Goal: Task Accomplishment & Management: Manage account settings

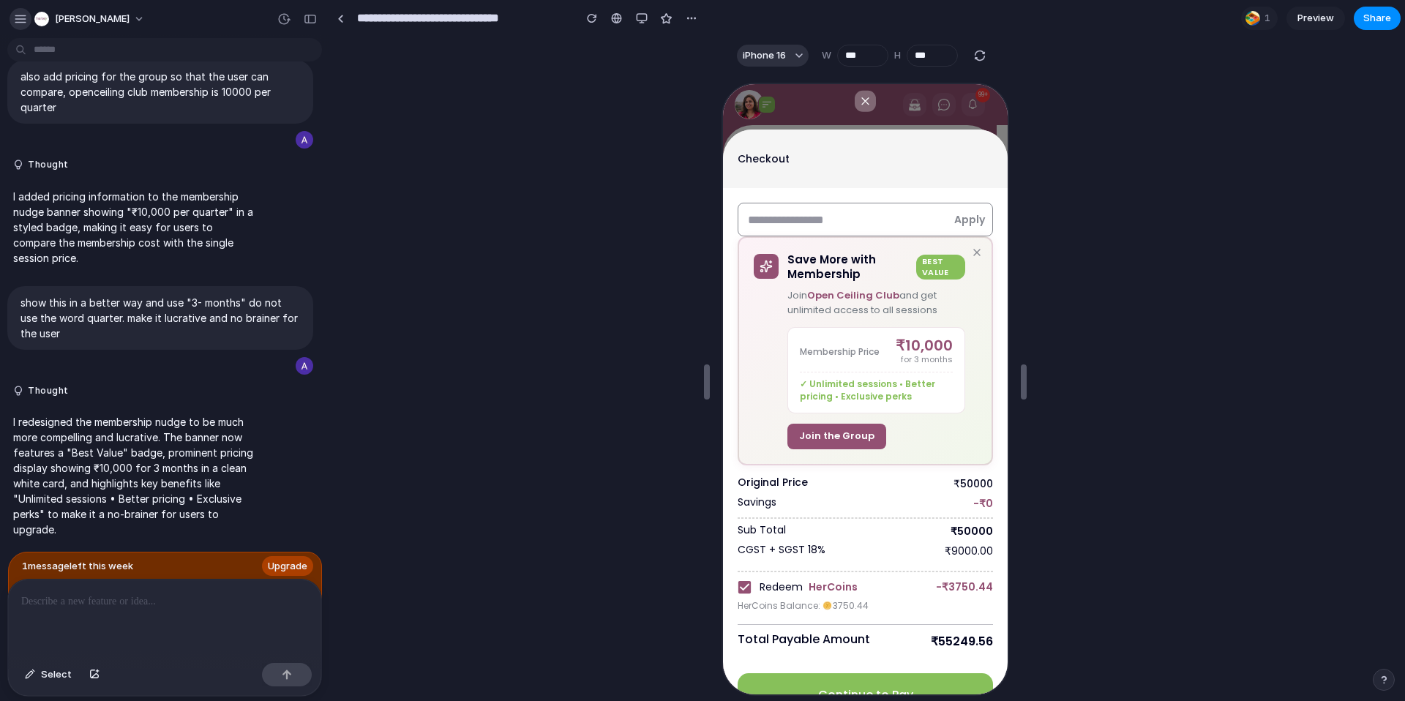
scroll to position [37, 0]
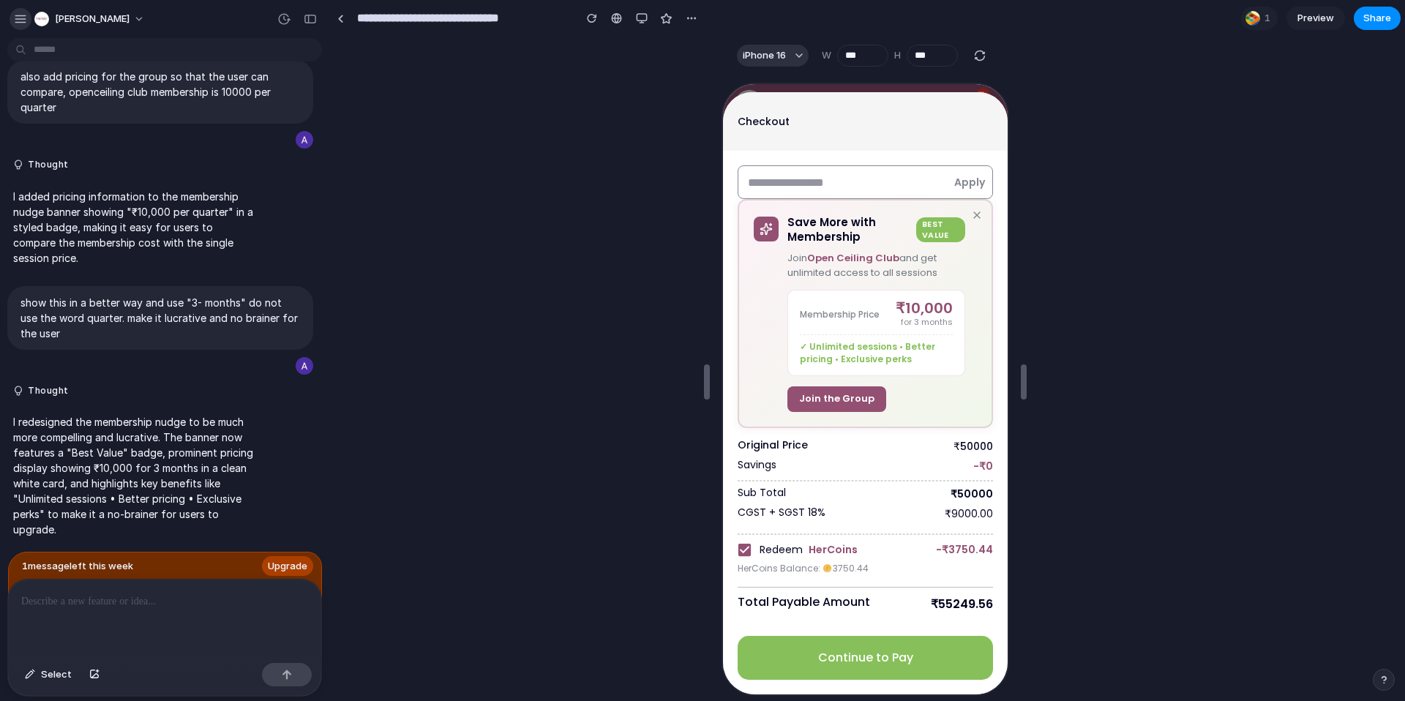
drag, startPoint x: 0, startPoint y: 0, endPoint x: 15, endPoint y: 19, distance: 24.5
click at [15, 19] on div "button" at bounding box center [20, 18] width 13 height 13
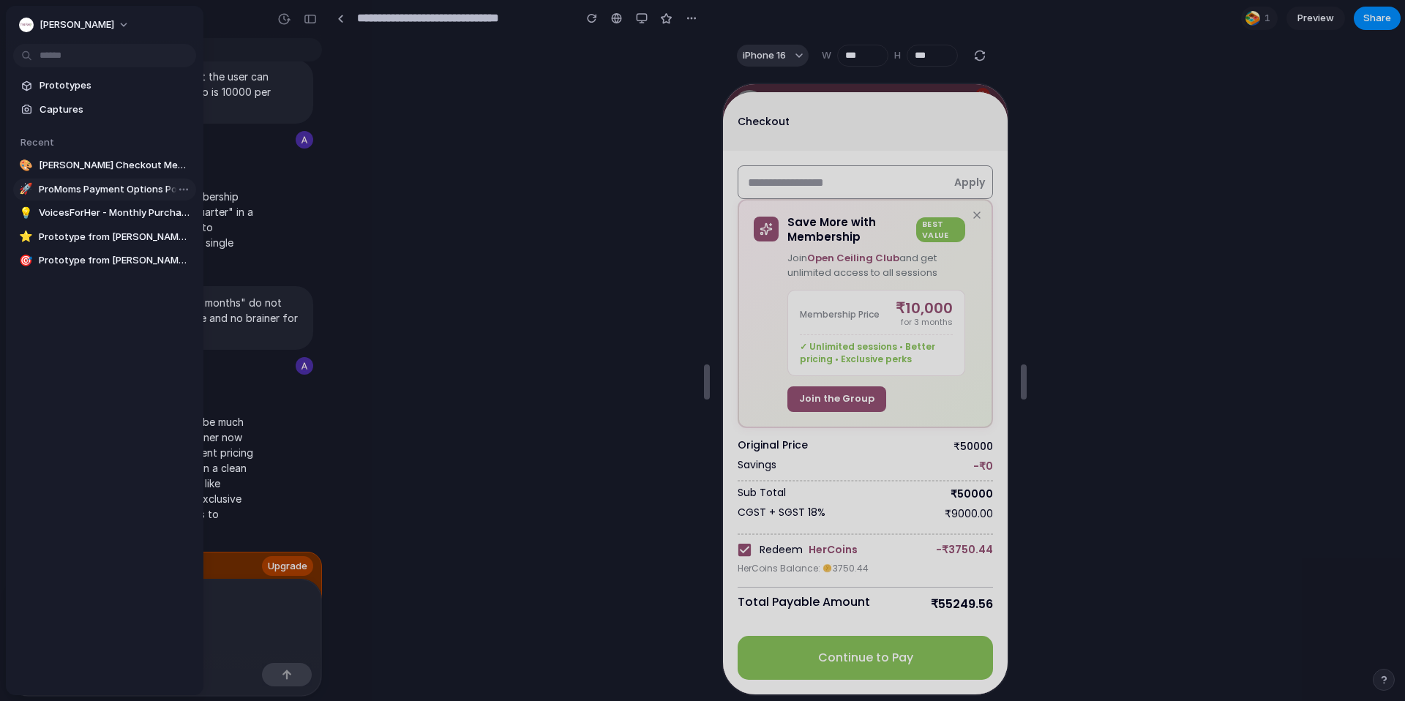
click at [118, 194] on span "ProMoms Payment Options Popup" at bounding box center [114, 189] width 151 height 15
type input "**********"
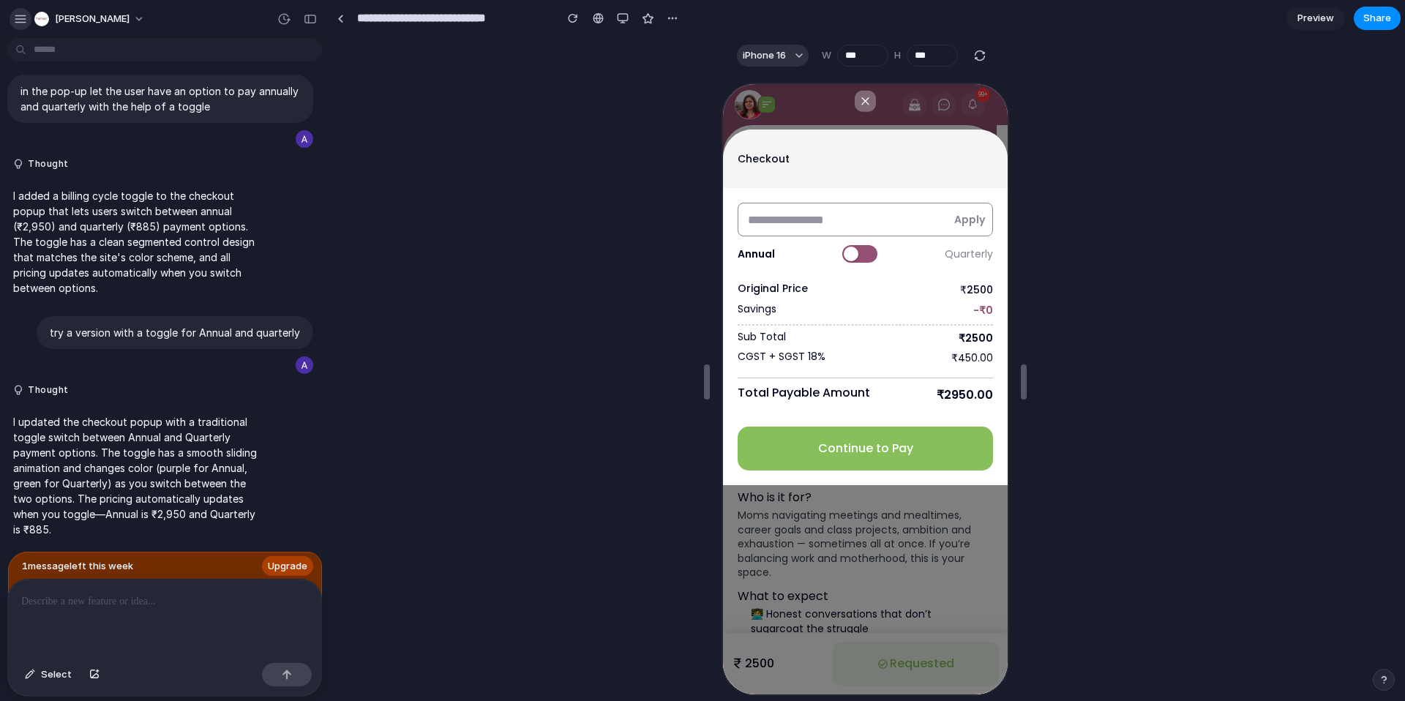
click at [22, 21] on div "button" at bounding box center [20, 18] width 13 height 13
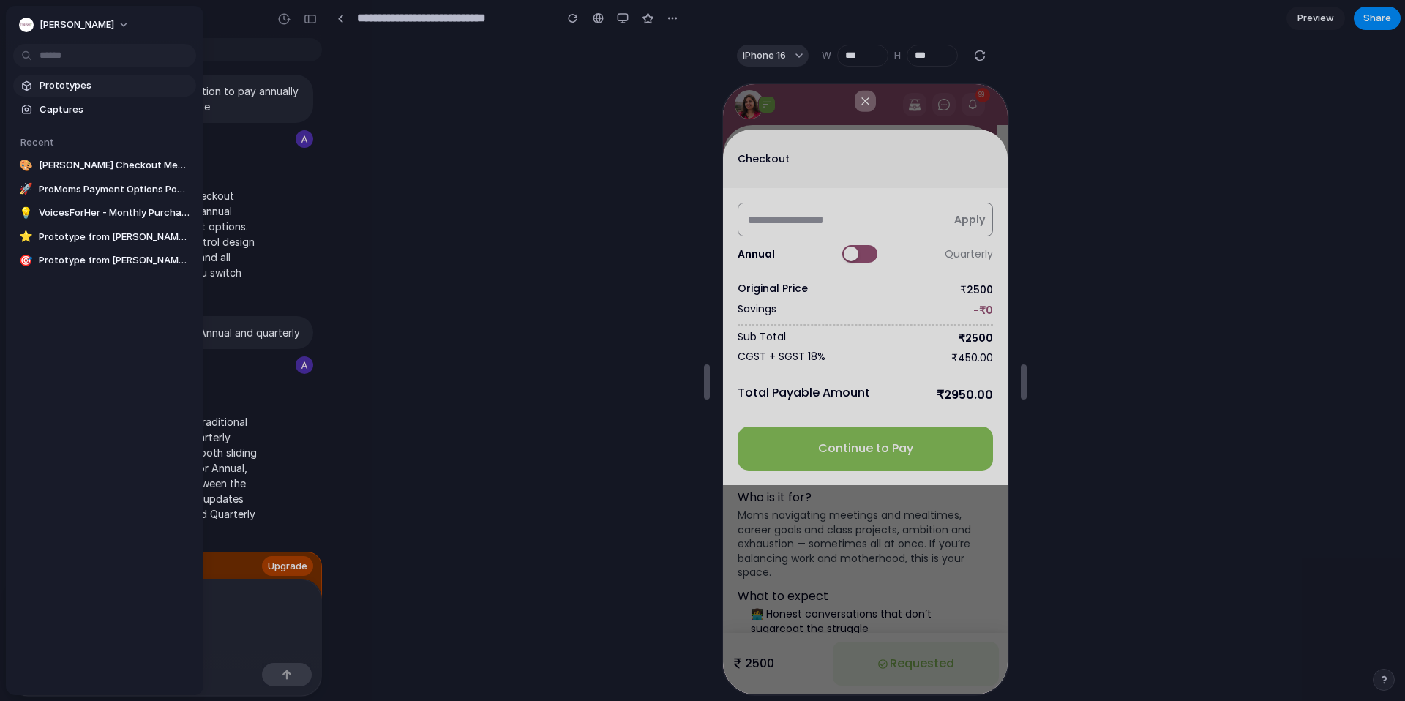
click at [41, 86] on span "Prototypes" at bounding box center [115, 85] width 151 height 15
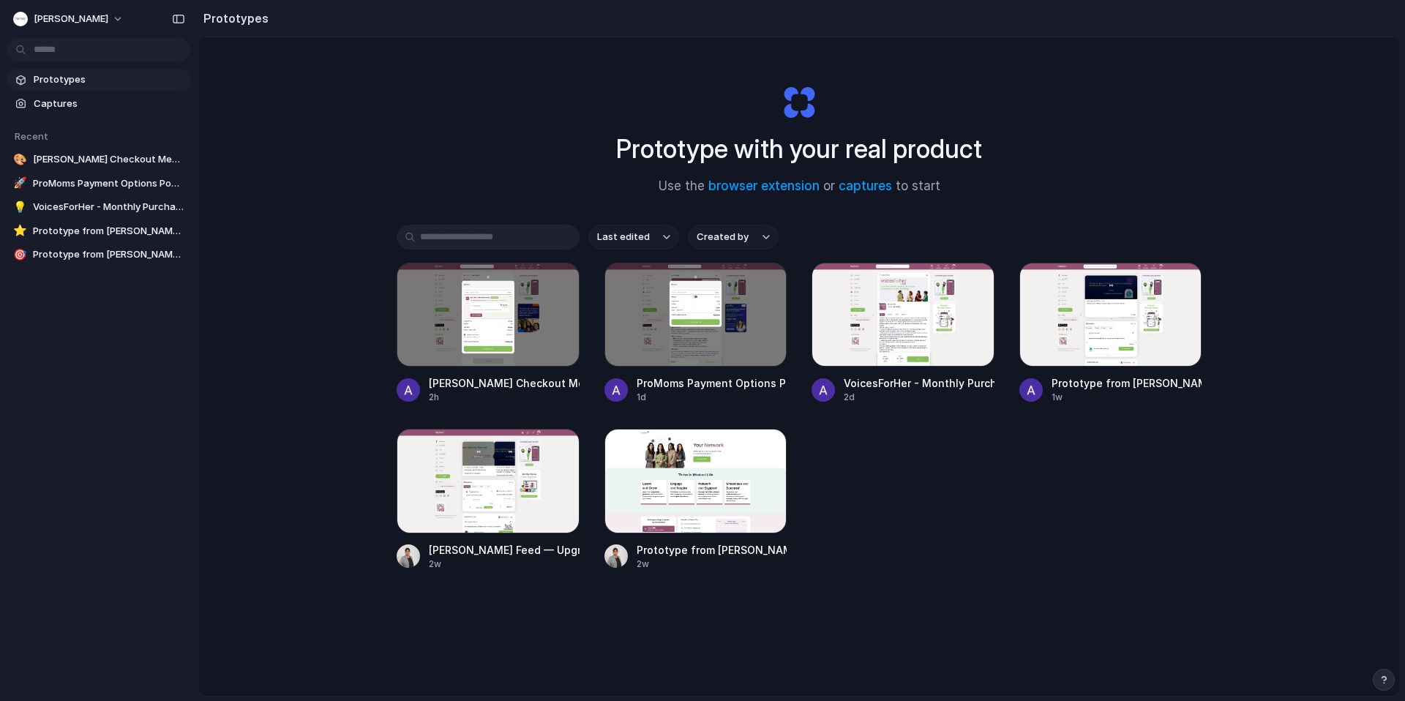
click at [512, 237] on input "text" at bounding box center [488, 237] width 183 height 25
click at [81, 105] on span "Captures" at bounding box center [109, 104] width 151 height 15
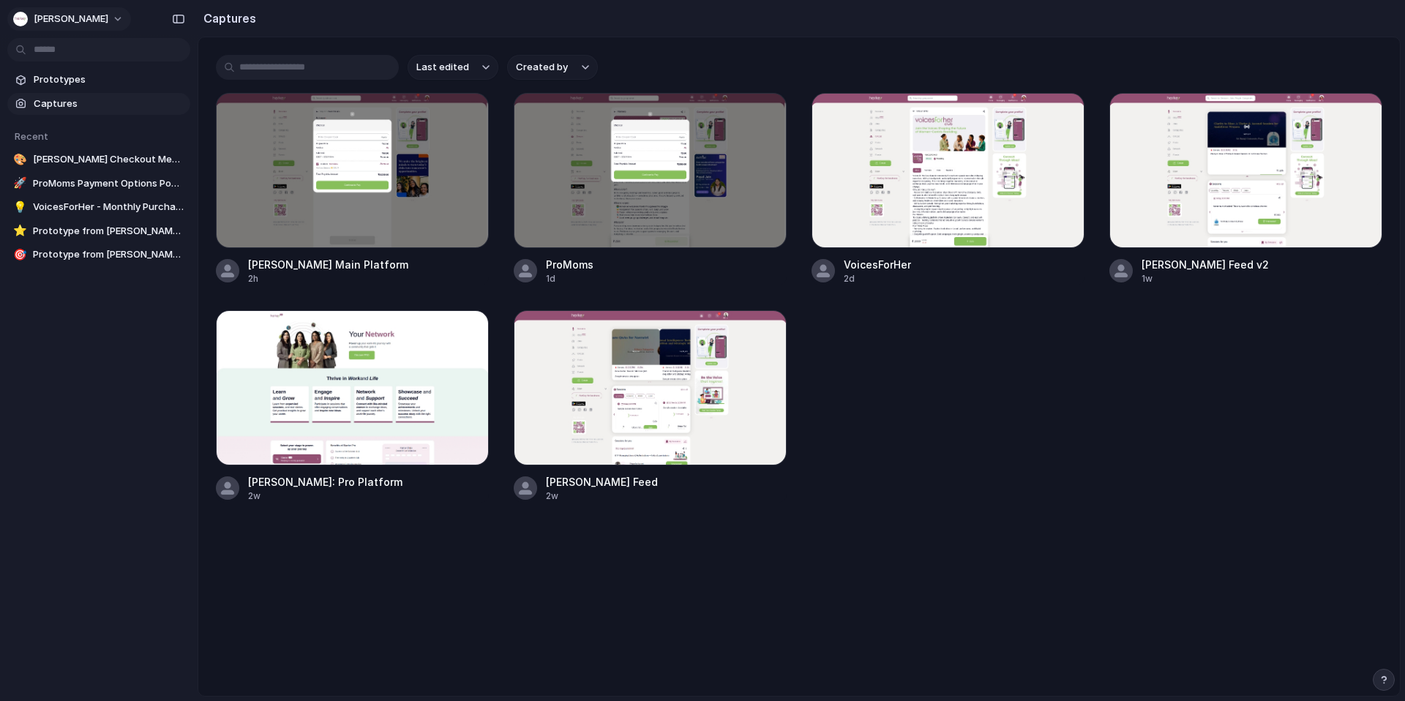
click at [49, 18] on span "HerKey" at bounding box center [71, 19] width 75 height 15
click at [15, 15] on div "Settings Invite members Change theme Sign out" at bounding box center [702, 350] width 1405 height 701
click at [15, 15] on div "button" at bounding box center [20, 19] width 15 height 15
click at [80, 57] on li "Settings" at bounding box center [70, 51] width 121 height 23
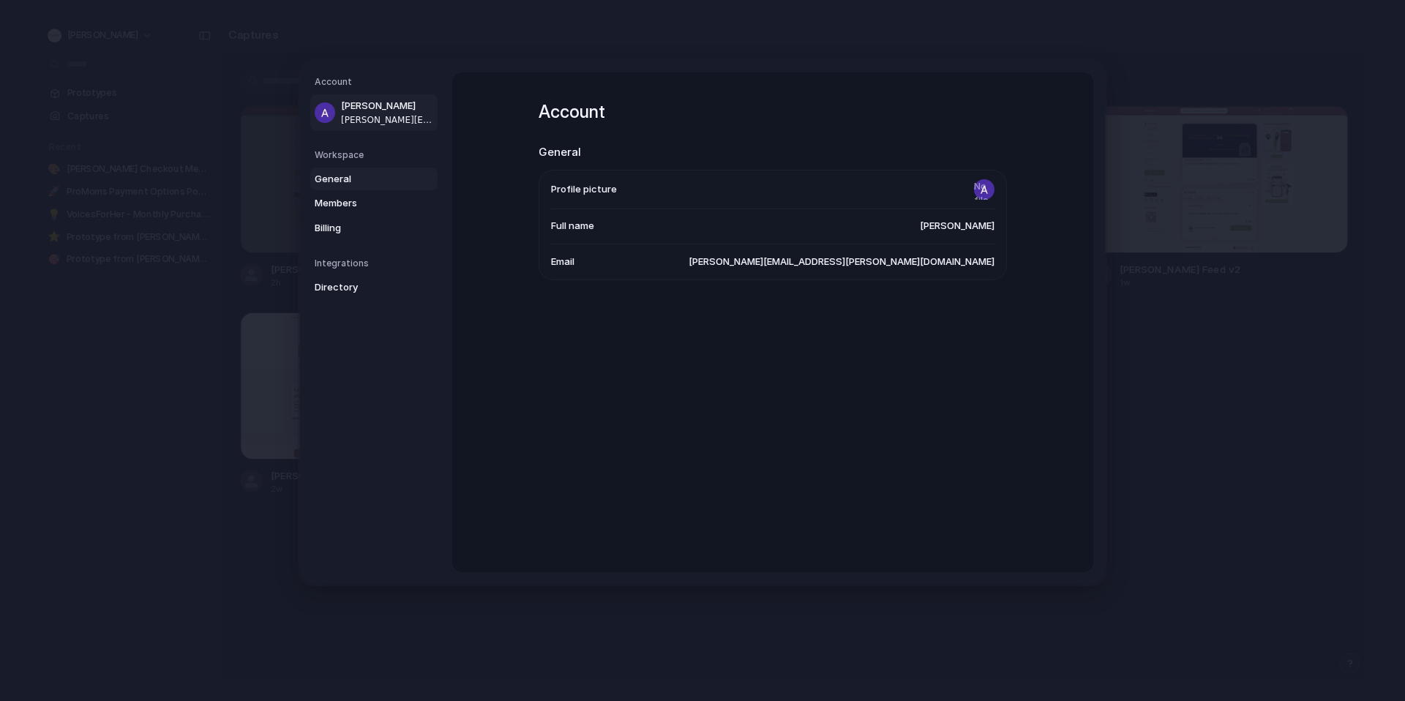
click at [355, 176] on span "General" at bounding box center [362, 179] width 94 height 15
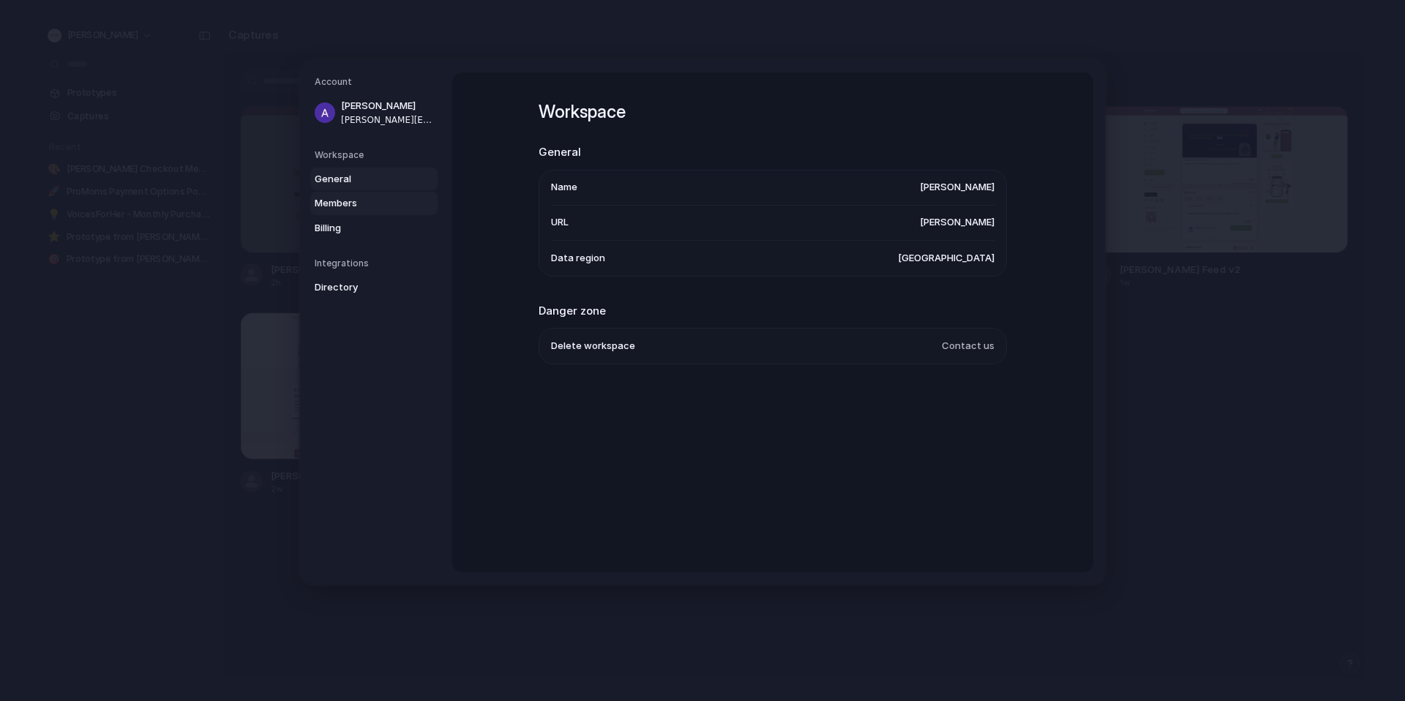
click at [407, 205] on span "Members" at bounding box center [362, 203] width 94 height 15
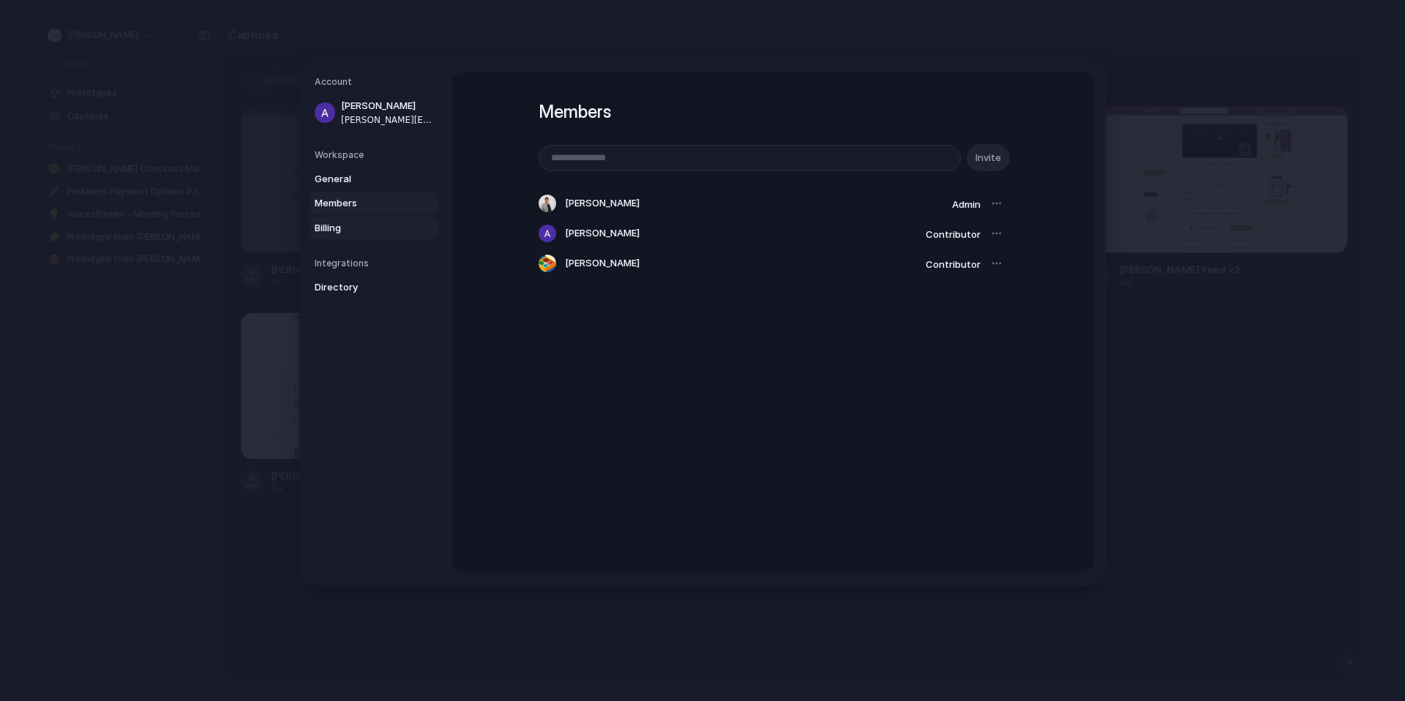
click at [365, 225] on span "Billing" at bounding box center [362, 228] width 94 height 15
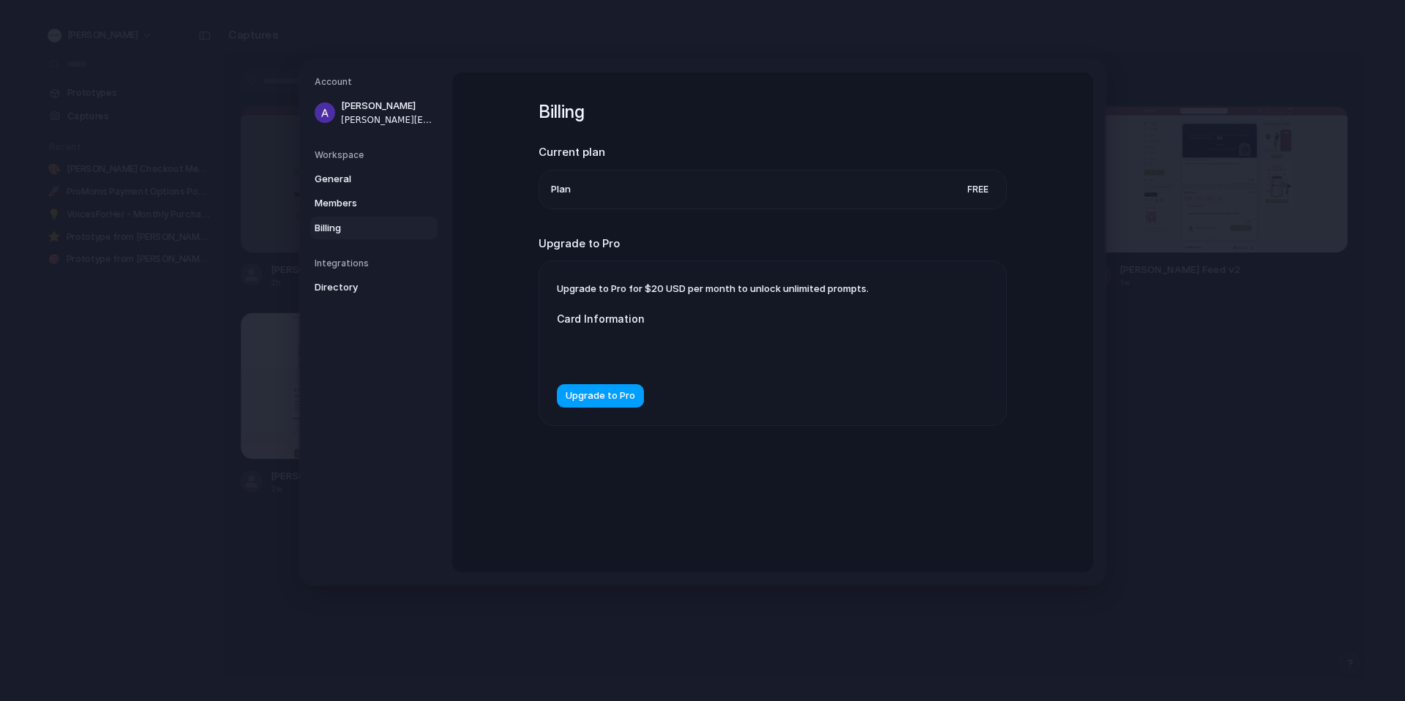
click at [615, 393] on span "Upgrade to Pro" at bounding box center [601, 396] width 70 height 15
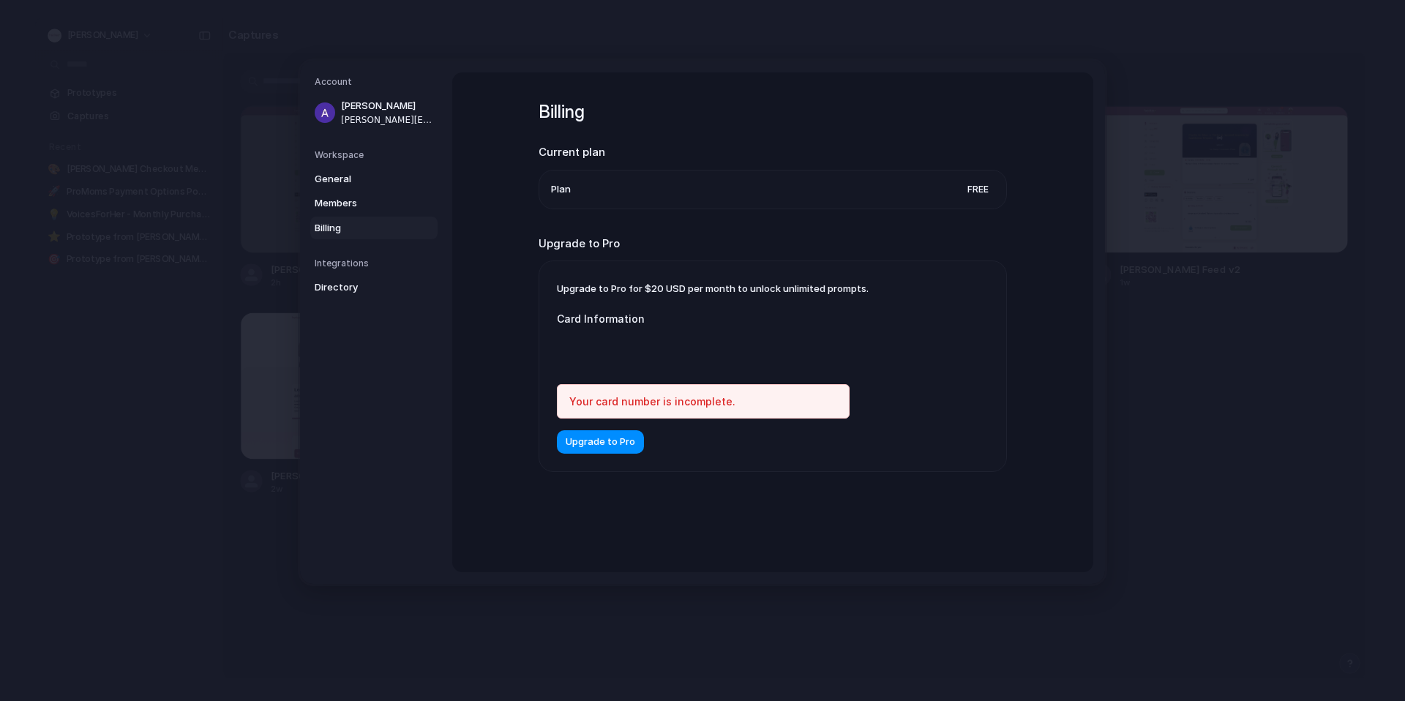
click at [736, 292] on span "Upgrade to Pro for $20 USD per month to unlock unlimited prompts." at bounding box center [713, 288] width 312 height 12
drag, startPoint x: 906, startPoint y: 294, endPoint x: 567, endPoint y: 293, distance: 338.8
click at [567, 293] on div "Upgrade to Pro for $20 USD per month to unlock unlimited prompts. Card Informat…" at bounding box center [772, 366] width 467 height 210
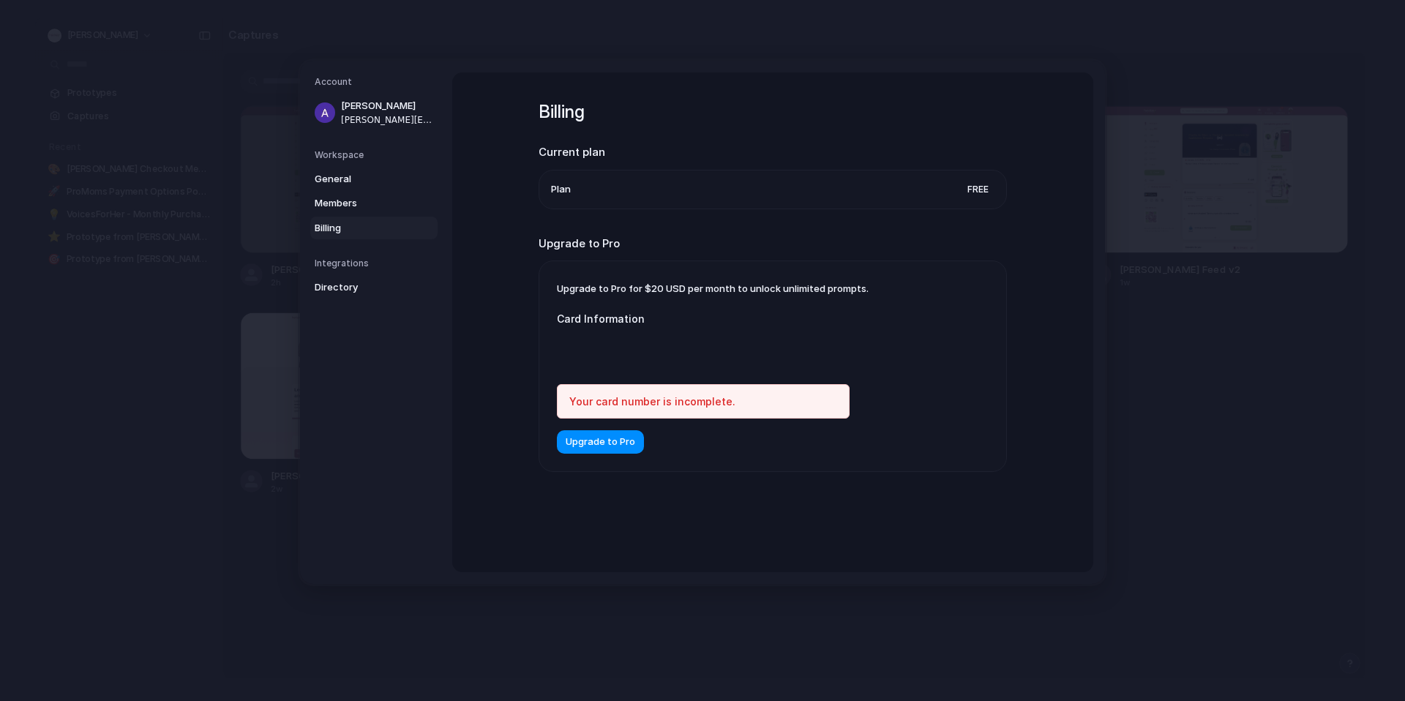
click at [518, 285] on div "Billing Current plan Plan Free Upgrade to Pro Upgrade to Pro for $20 USD per mo…" at bounding box center [772, 322] width 641 height 500
click at [359, 278] on link "Directory" at bounding box center [373, 287] width 127 height 23
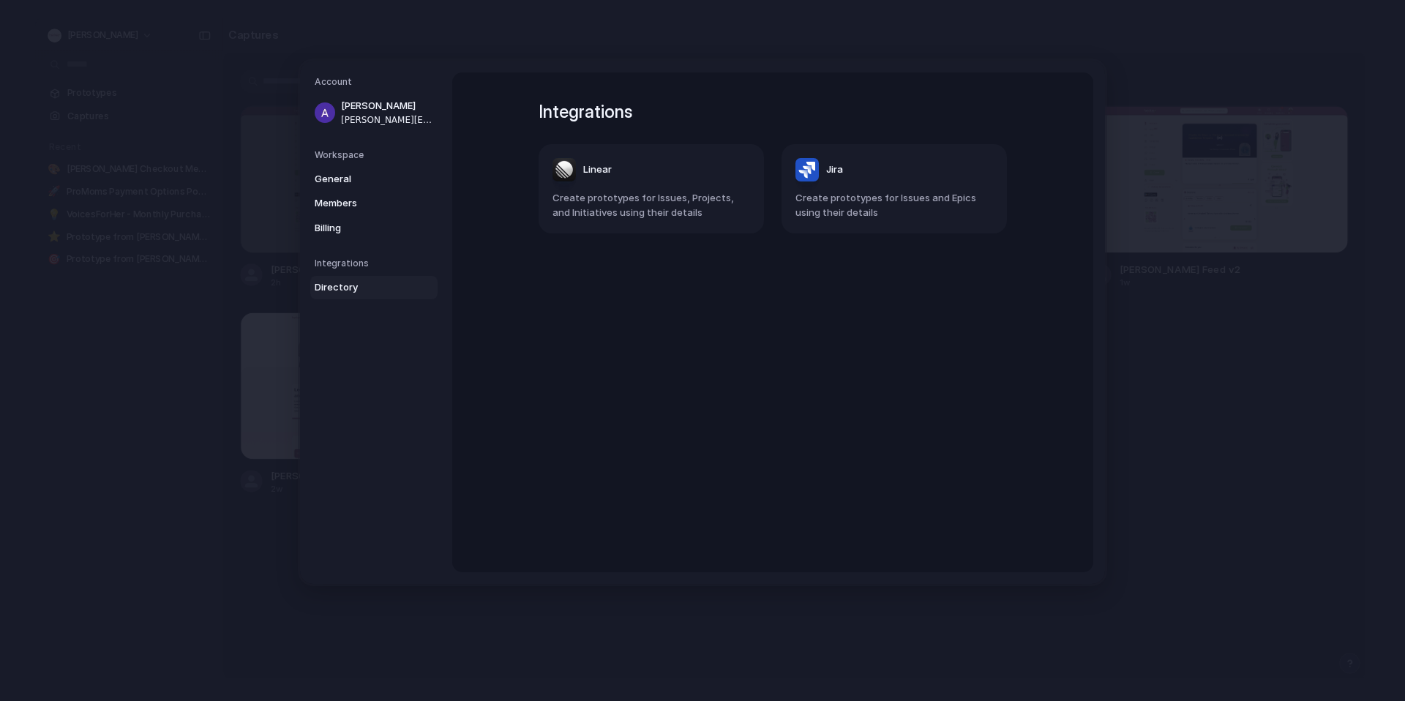
click at [351, 154] on h5 "Workspace" at bounding box center [376, 155] width 123 height 13
click at [328, 176] on span "General" at bounding box center [362, 179] width 94 height 15
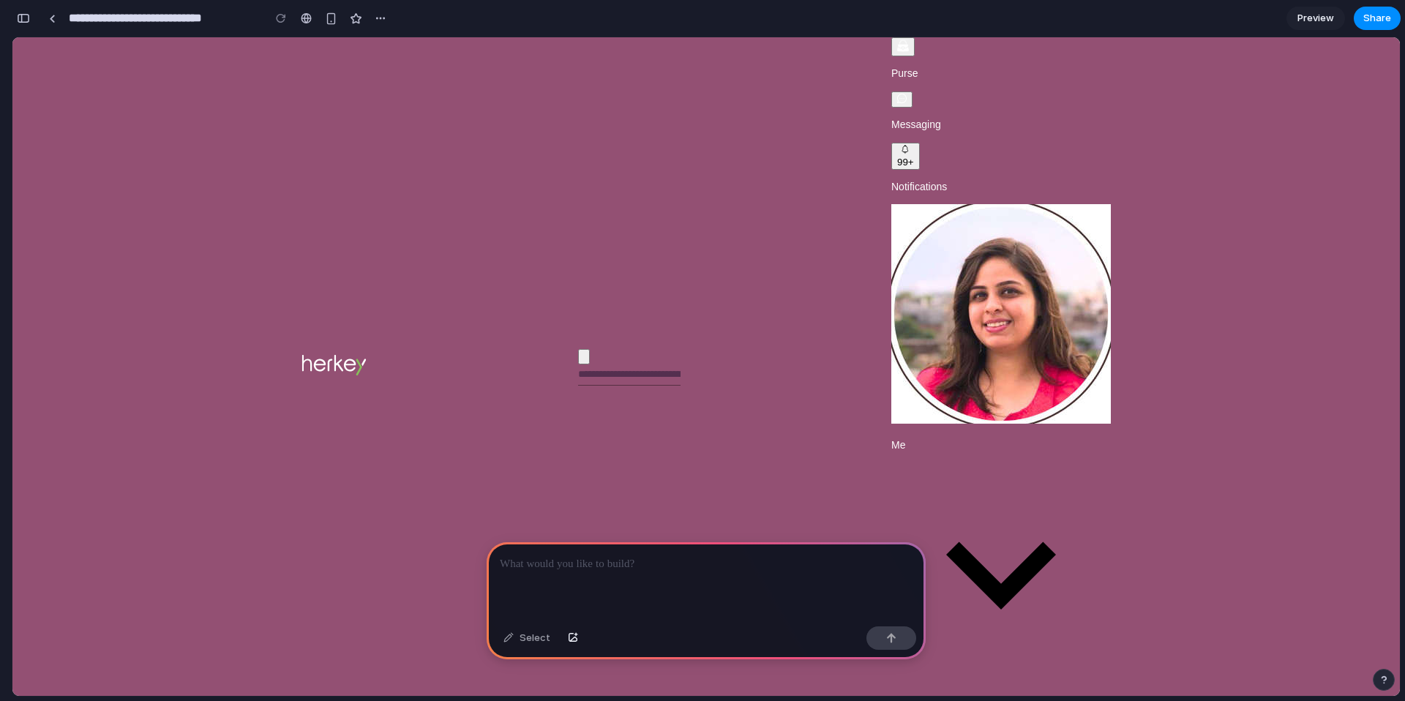
scroll to position [0, 13]
drag, startPoint x: 639, startPoint y: 561, endPoint x: 634, endPoint y: 553, distance: 9.2
click at [634, 555] on p at bounding box center [706, 564] width 413 height 18
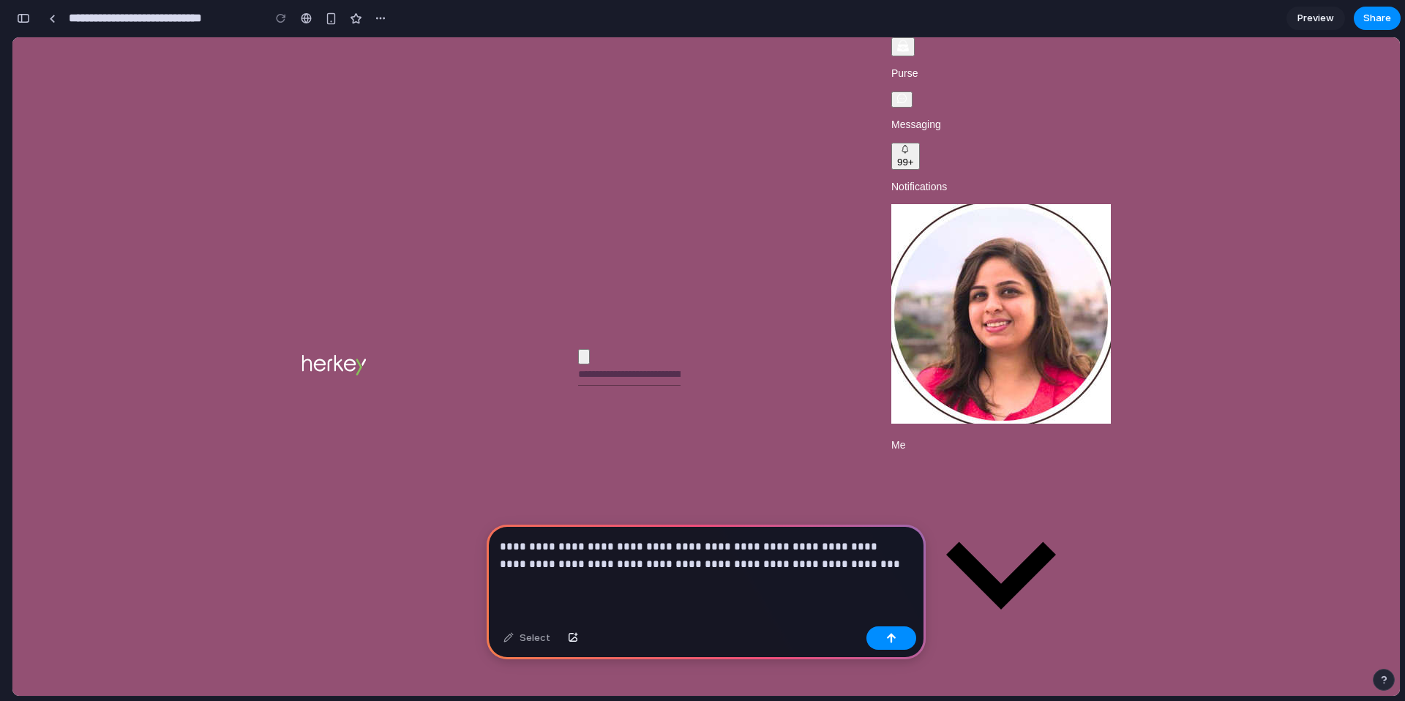
click at [801, 560] on p "**********" at bounding box center [703, 555] width 407 height 35
click at [886, 639] on div "button" at bounding box center [891, 638] width 10 height 10
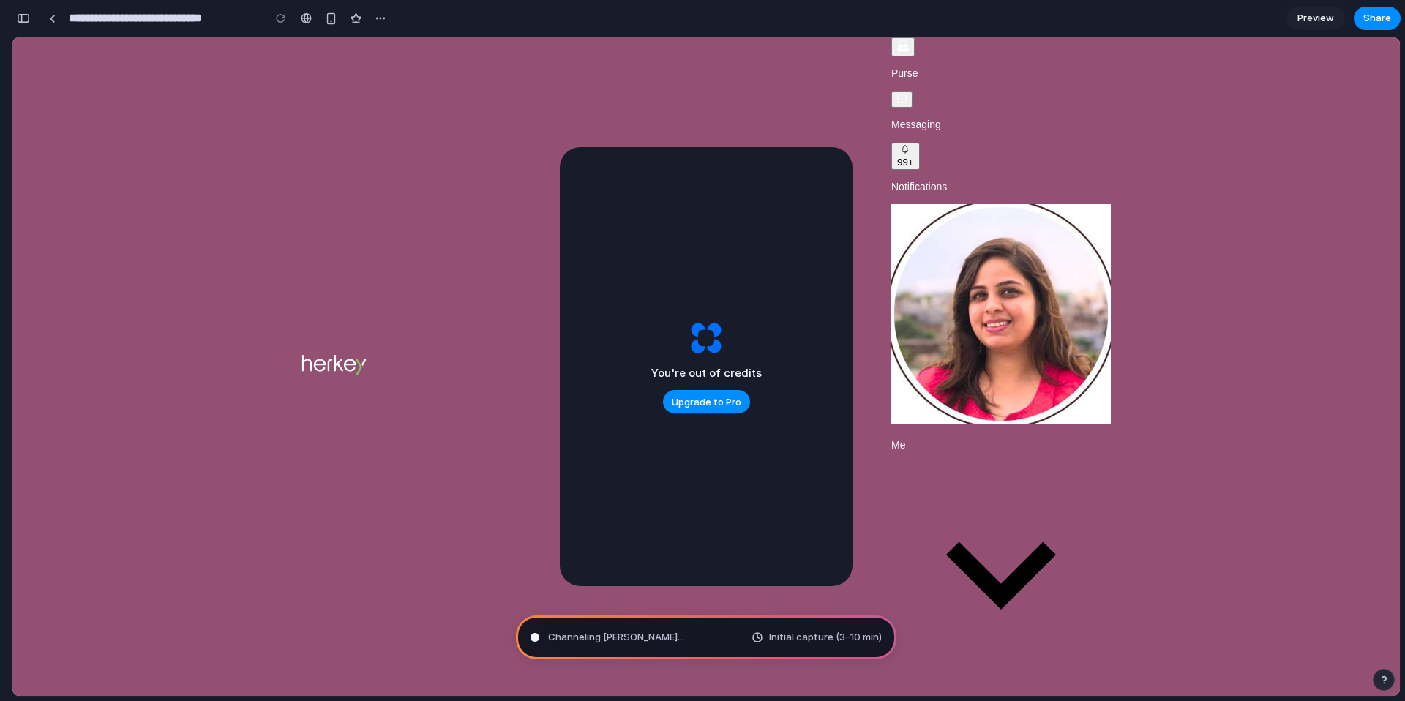
click at [869, 383] on h3 "Anshika Goswami" at bounding box center [711, 391] width 373 height 17
drag, startPoint x: 692, startPoint y: 293, endPoint x: 811, endPoint y: 268, distance: 121.3
click at [811, 268] on div "You're out of credits Upgrade to Pro" at bounding box center [706, 366] width 293 height 439
click at [534, 211] on img at bounding box center [561, 217] width 73 height 73
drag, startPoint x: 623, startPoint y: 213, endPoint x: 860, endPoint y: 184, distance: 238.8
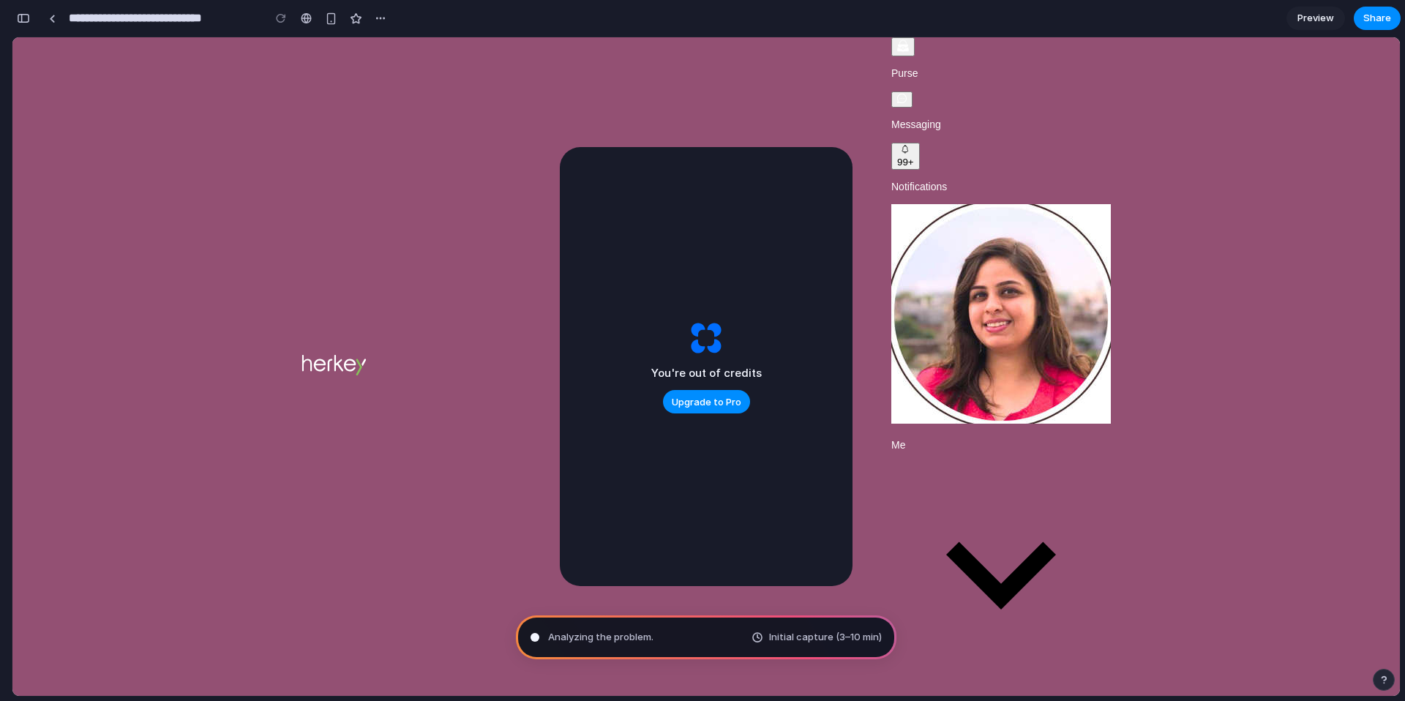
drag, startPoint x: 749, startPoint y: 162, endPoint x: 797, endPoint y: 258, distance: 107.0
click at [797, 258] on div "You're out of credits Upgrade to Pro" at bounding box center [706, 366] width 293 height 439
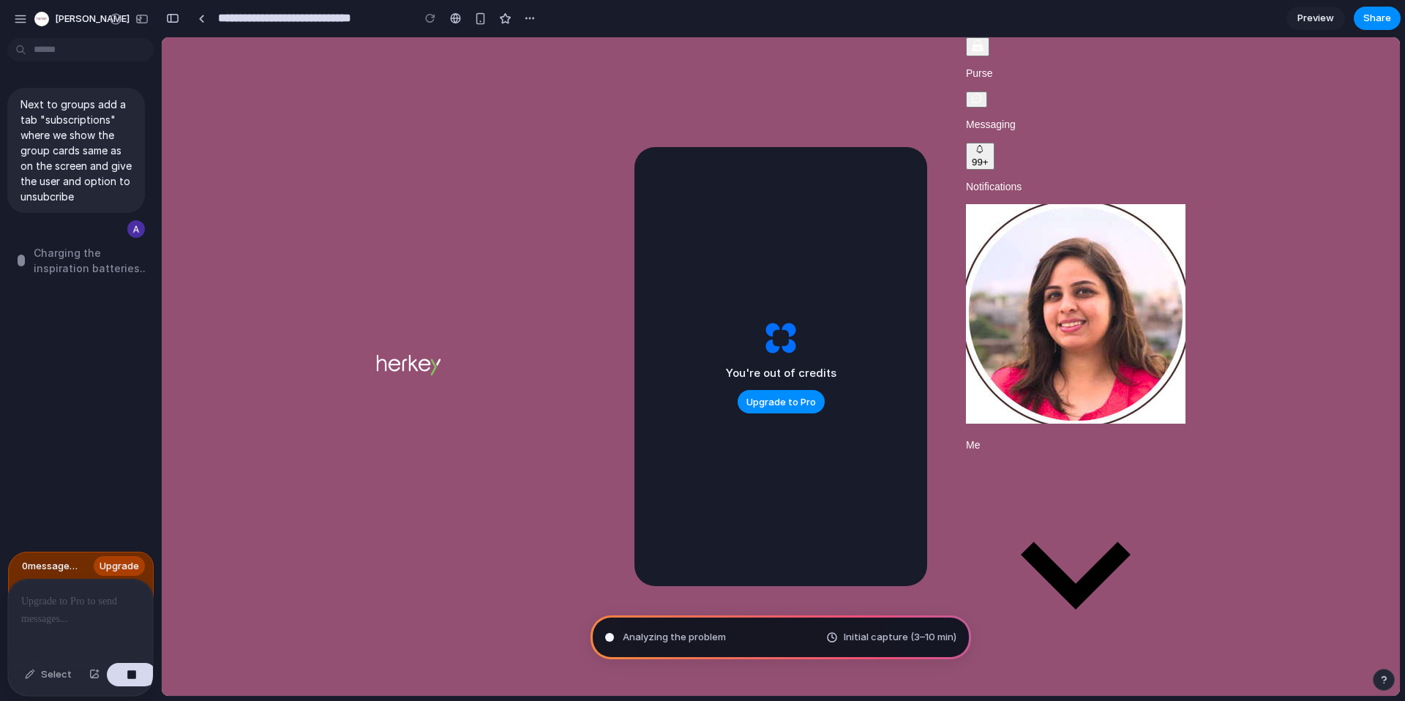
scroll to position [0, 0]
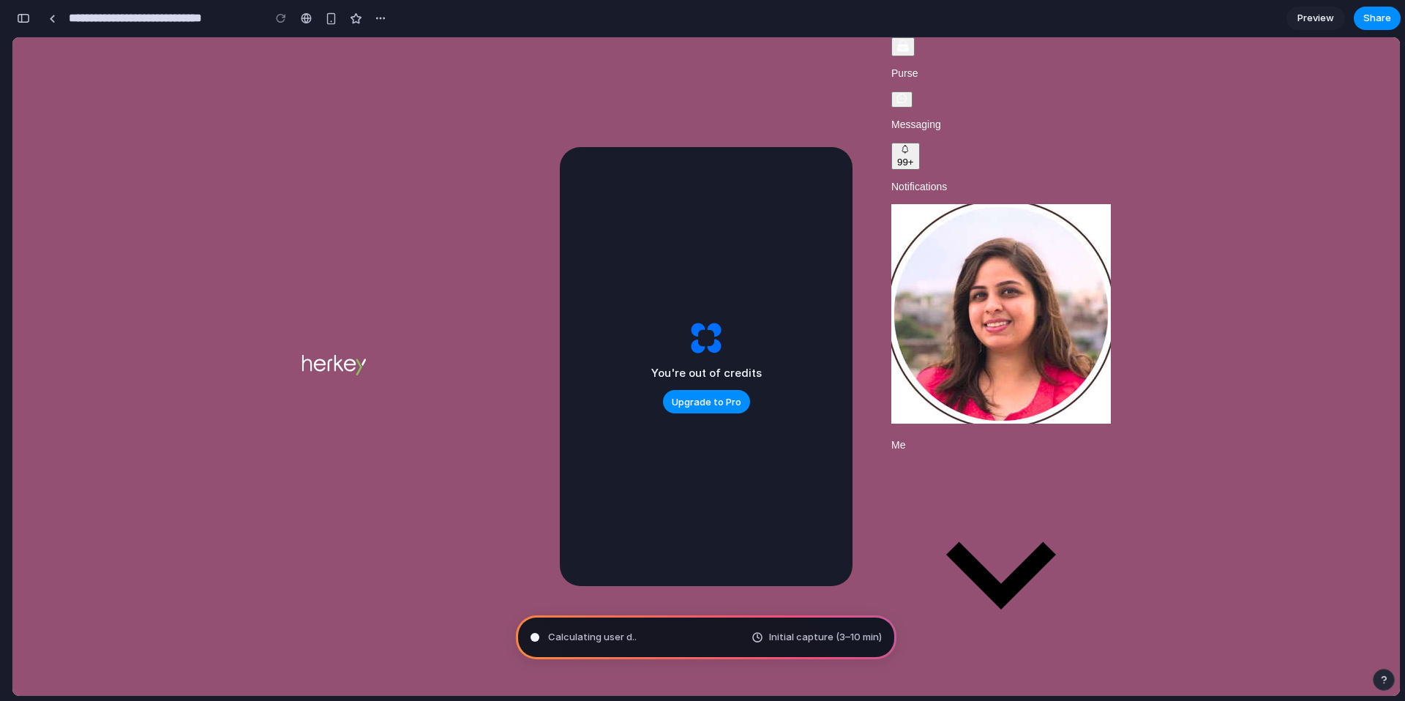
type input "**********"
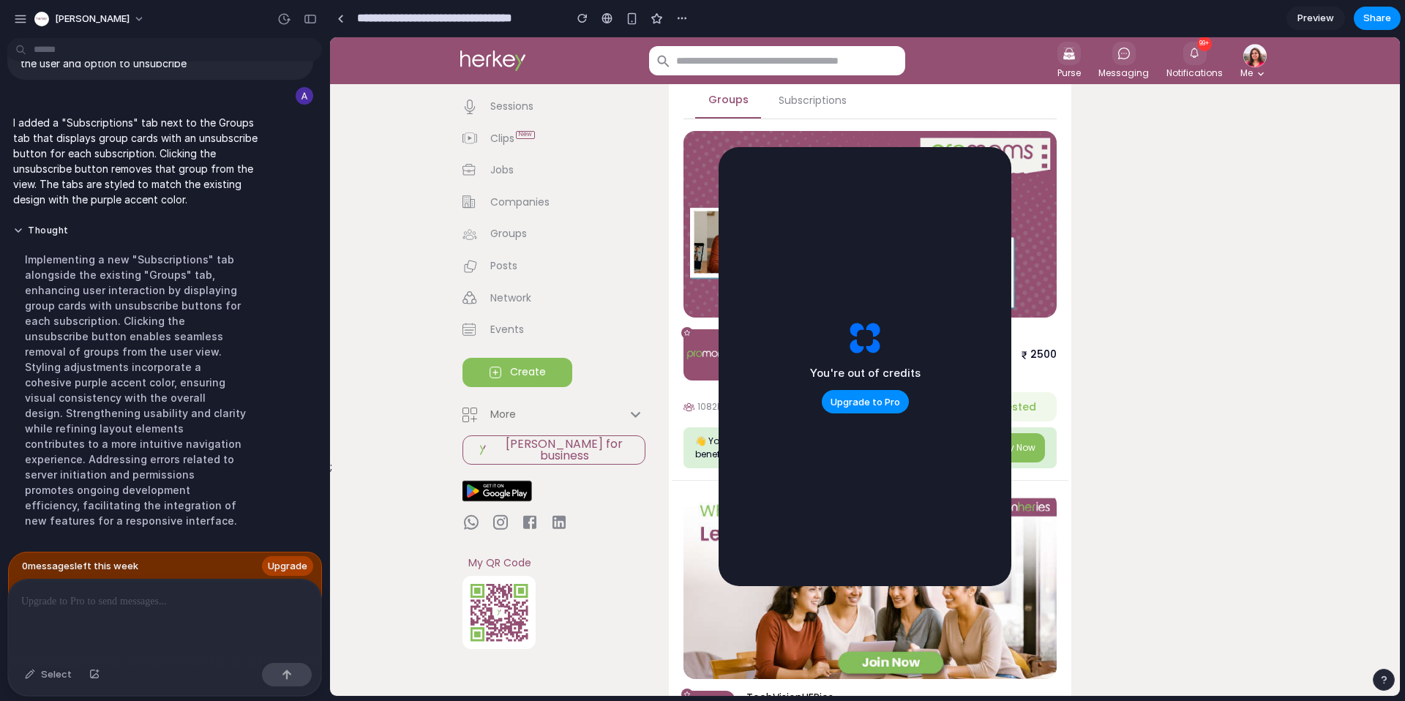
scroll to position [266, 0]
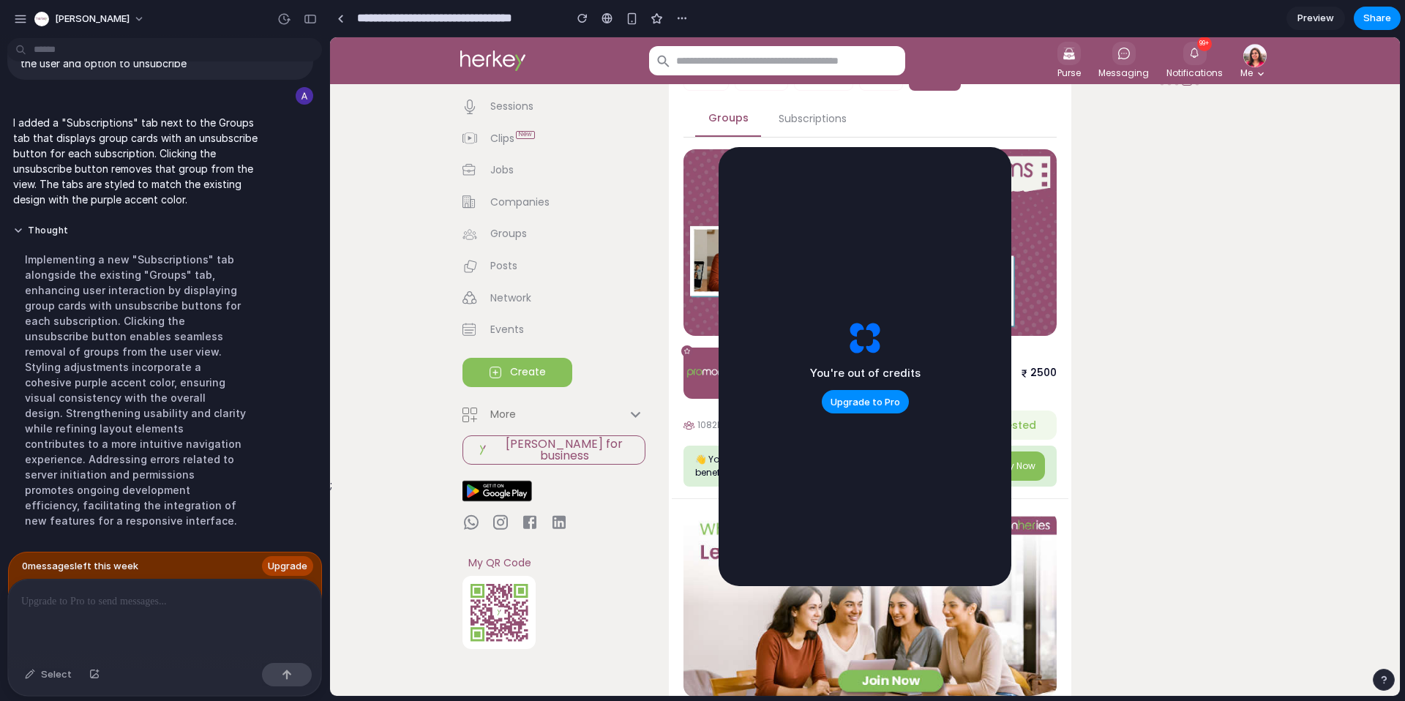
click at [793, 117] on button "Subscriptions" at bounding box center [812, 119] width 91 height 35
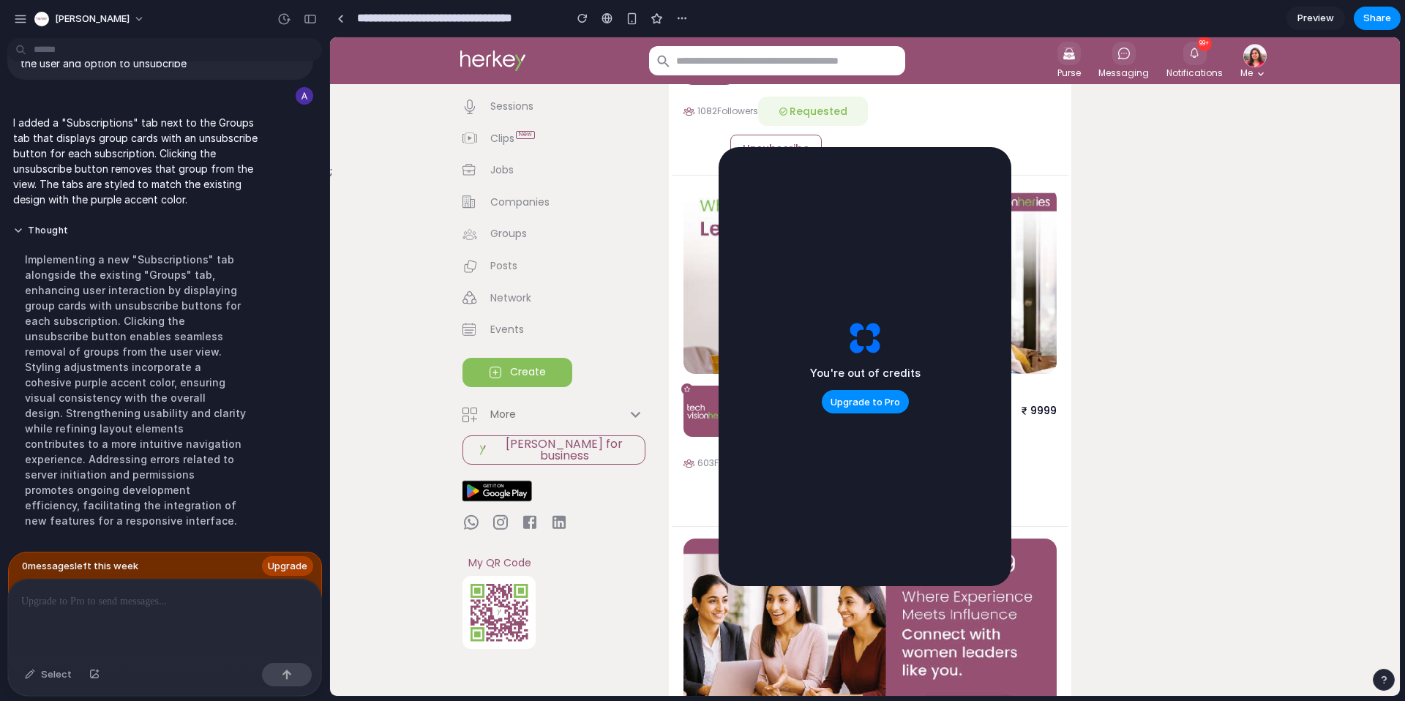
scroll to position [575, 0]
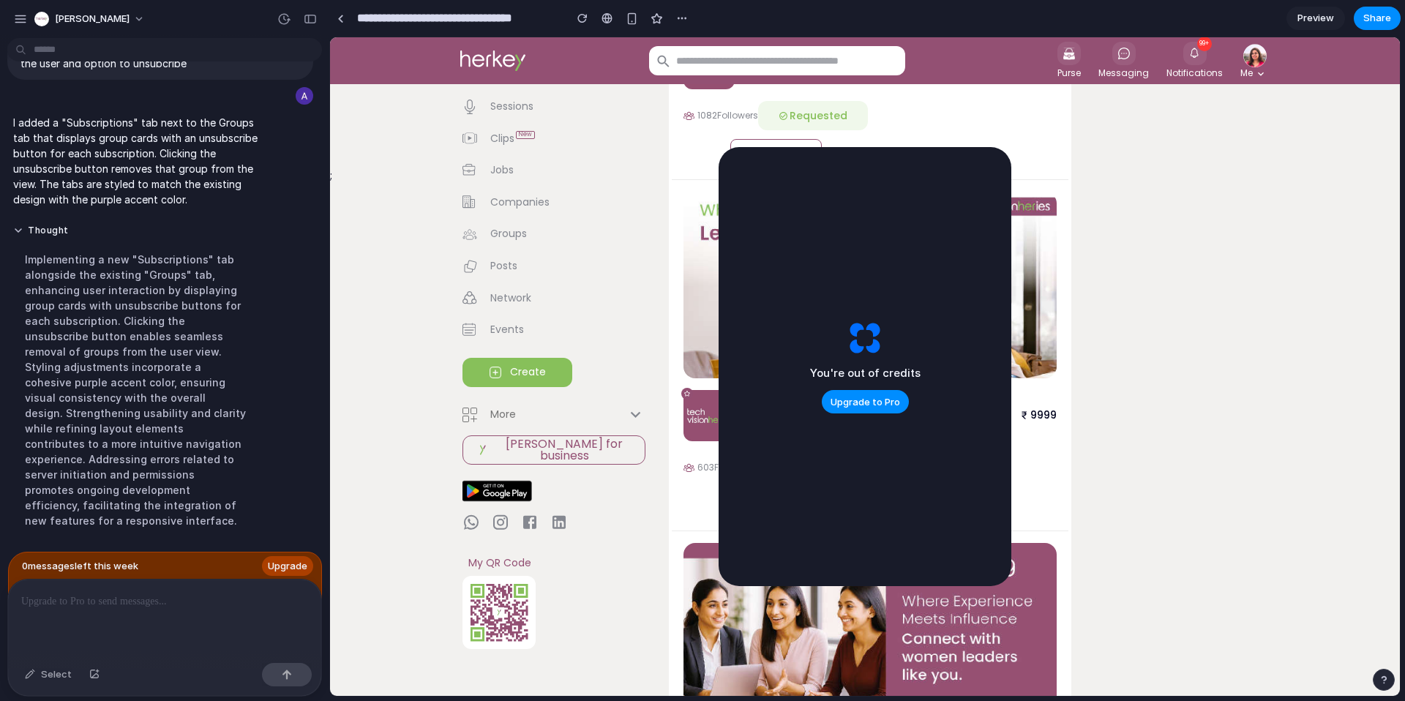
drag, startPoint x: 1287, startPoint y: 312, endPoint x: 1209, endPoint y: 274, distance: 87.1
drag, startPoint x: 1335, startPoint y: 298, endPoint x: 1111, endPoint y: 234, distance: 232.8
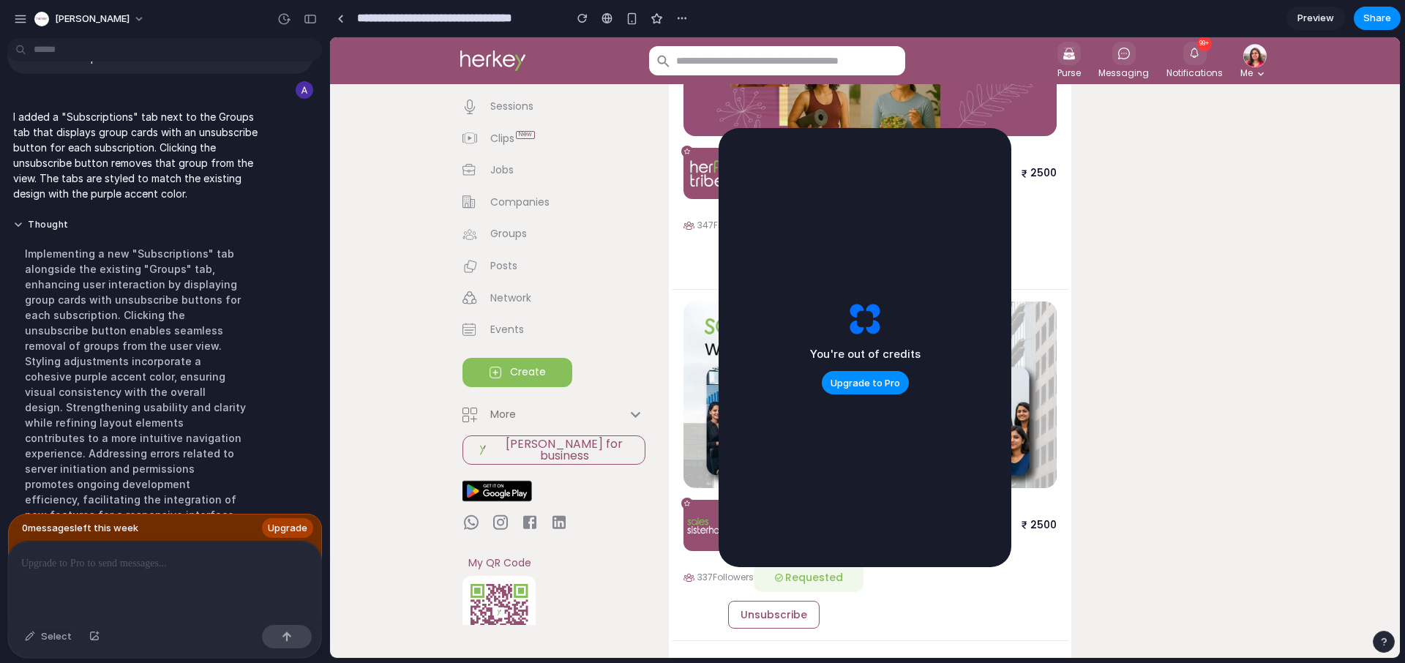
scroll to position [2602, 0]
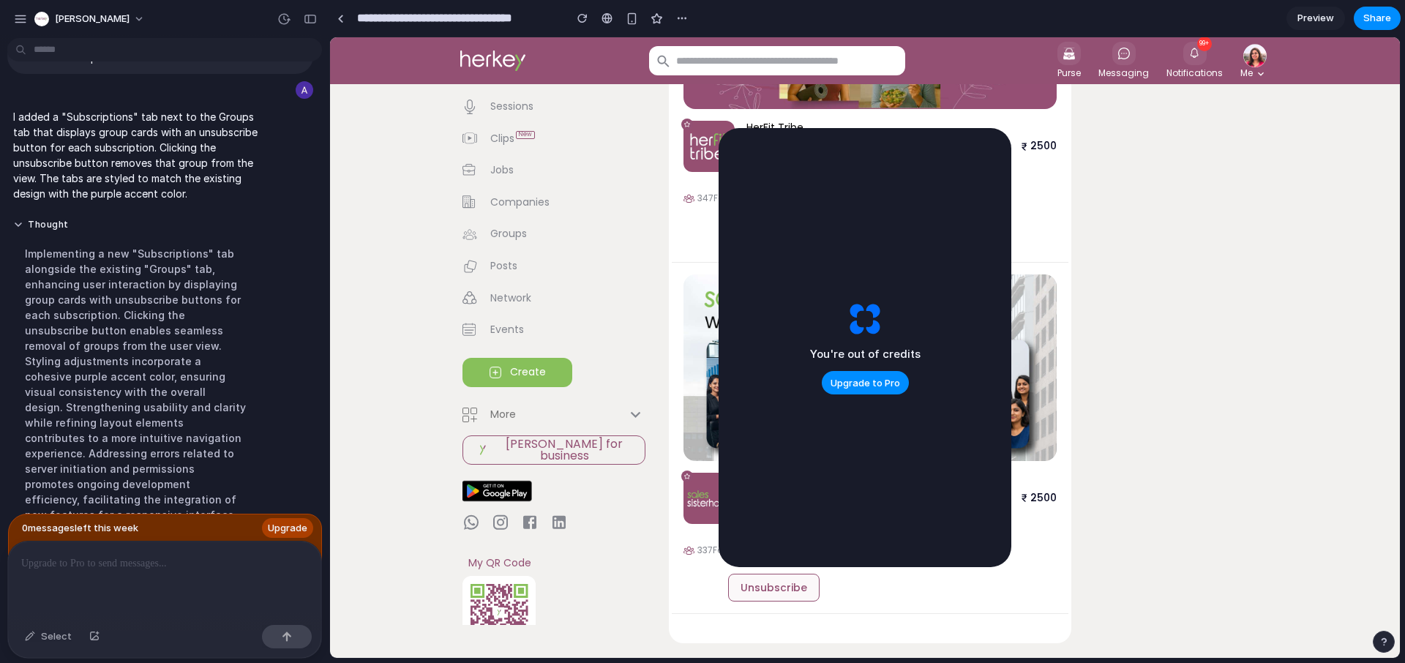
click at [765, 585] on button "Unsubscribe" at bounding box center [773, 588] width 91 height 29
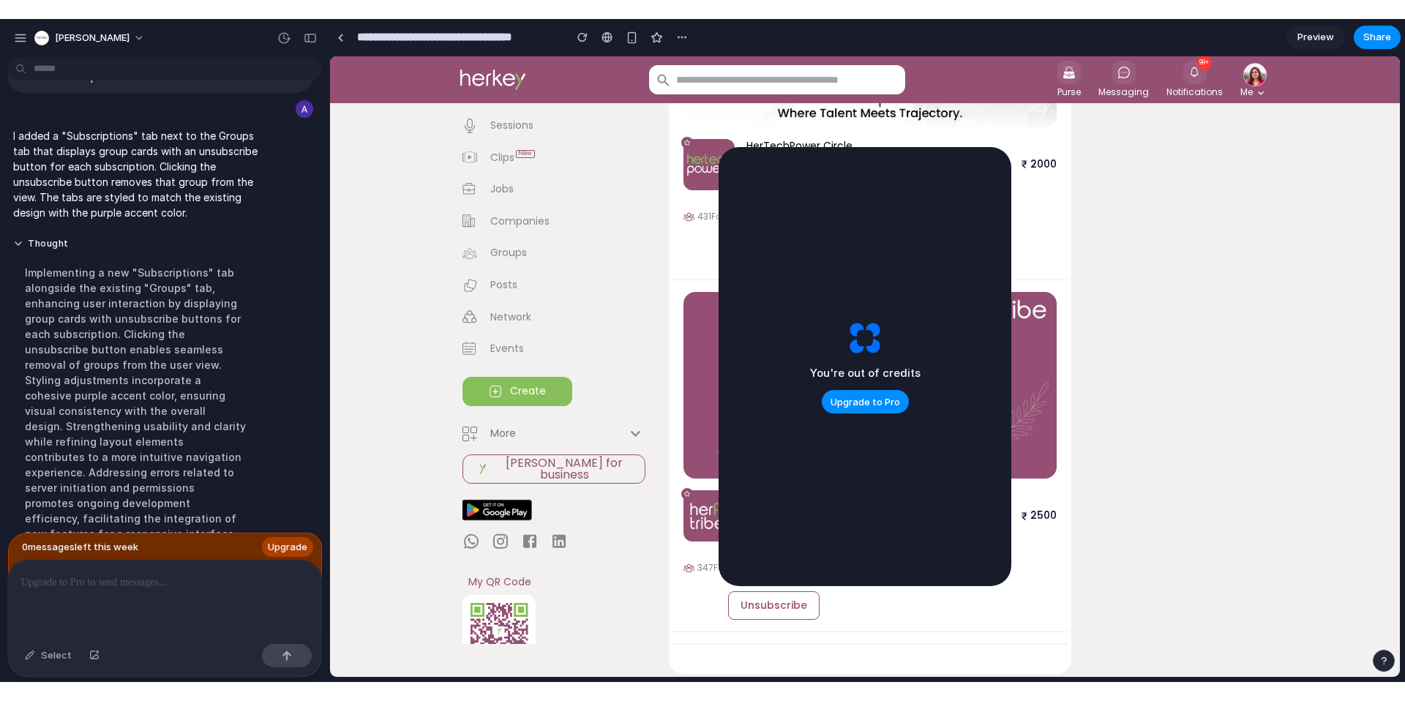
scroll to position [2225, 0]
